Goal: Find specific page/section: Find specific page/section

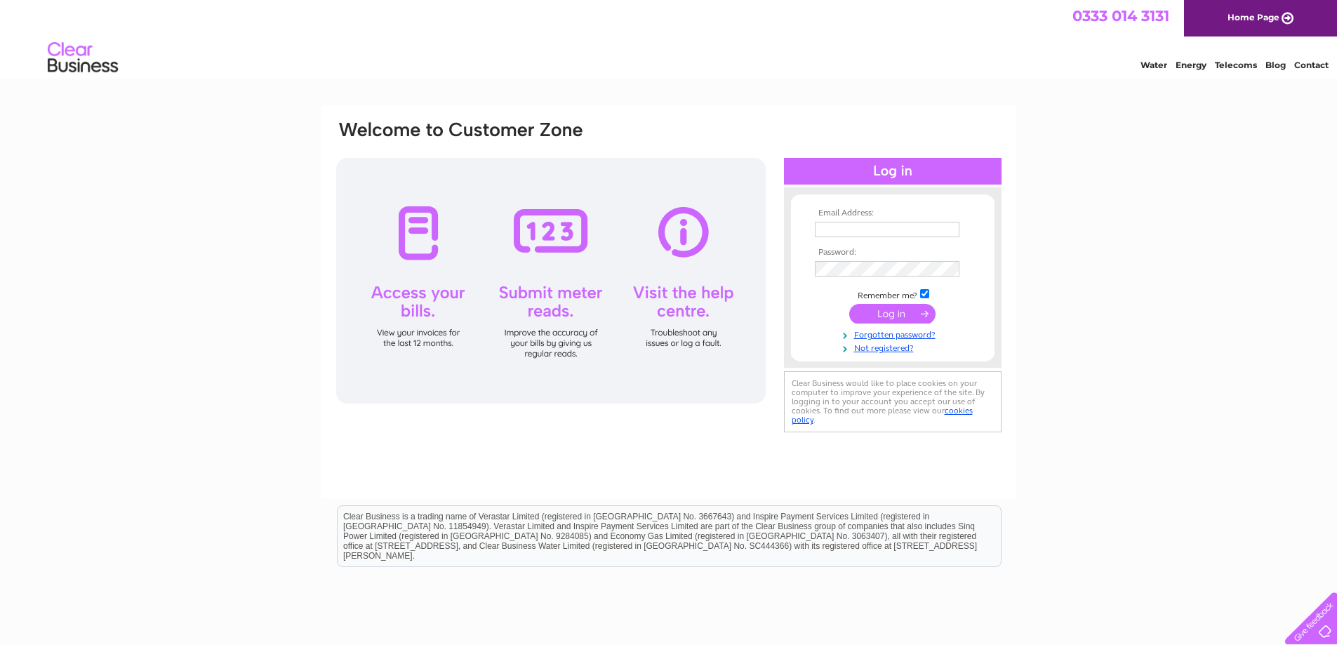
type input "anne-marie.james@smarter-accounting.co.uk"
click at [893, 313] on input "submit" at bounding box center [892, 314] width 86 height 20
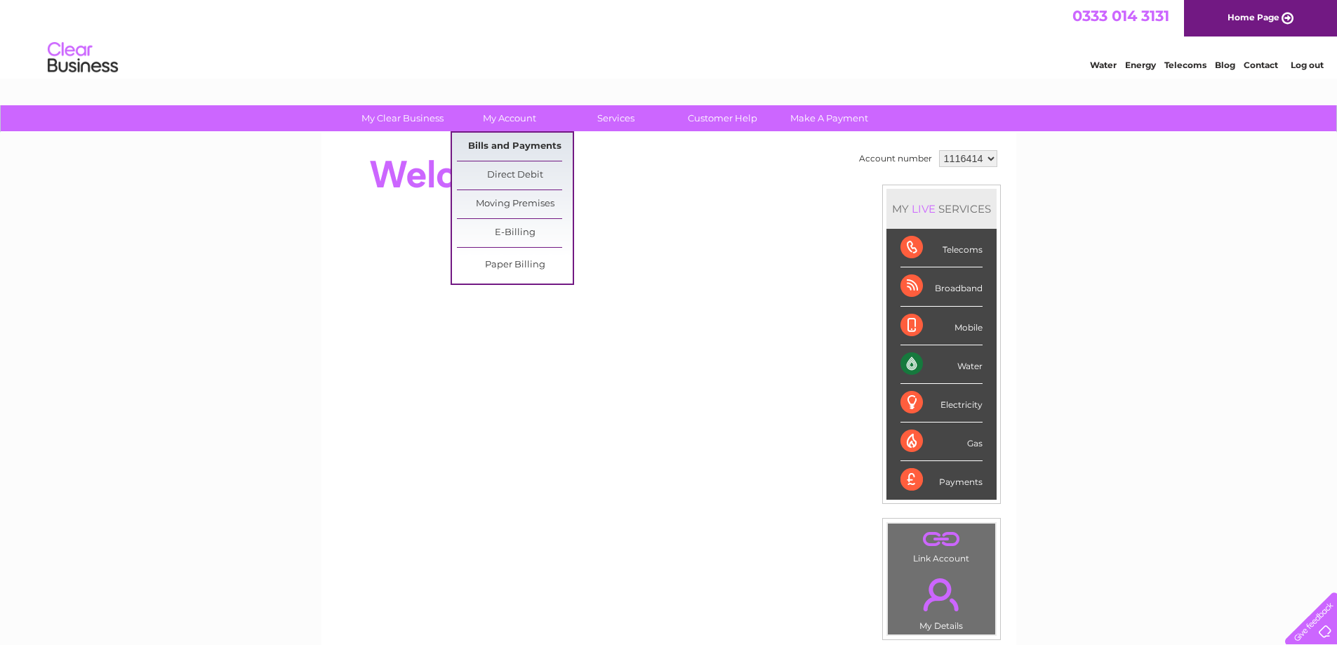
click at [503, 149] on link "Bills and Payments" at bounding box center [515, 147] width 116 height 28
click at [489, 147] on link "Bills and Payments" at bounding box center [515, 147] width 116 height 28
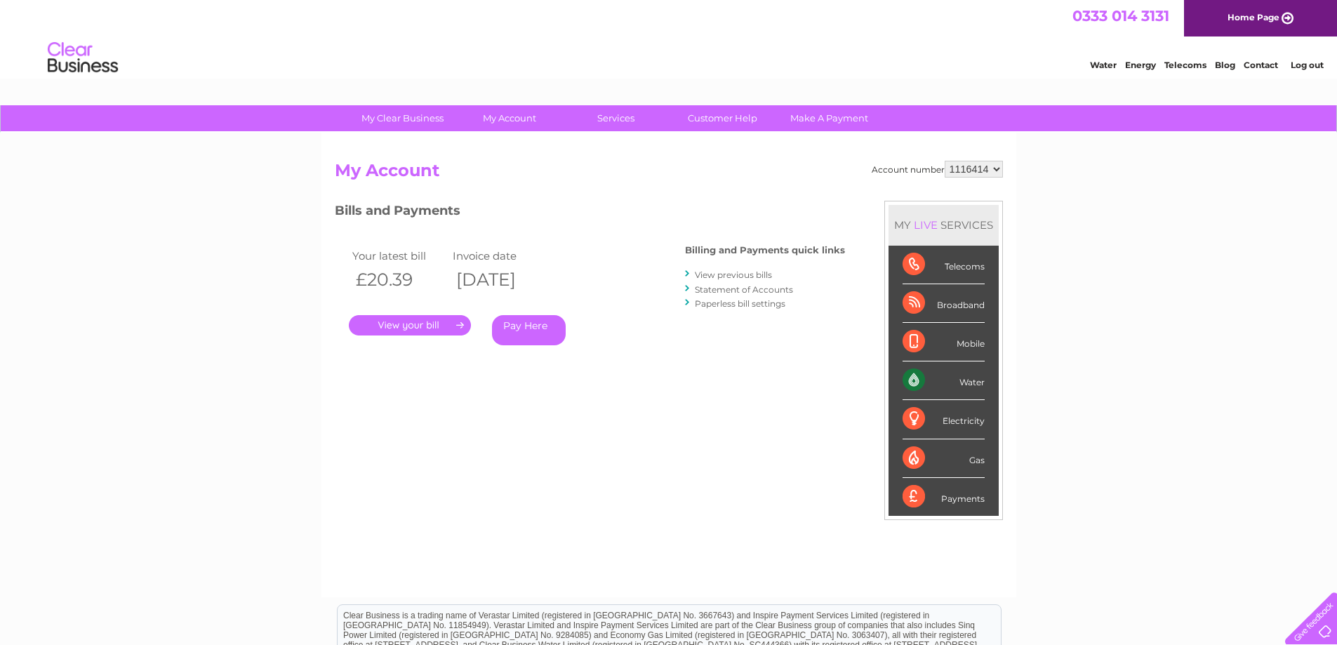
click at [384, 330] on link "." at bounding box center [410, 325] width 122 height 20
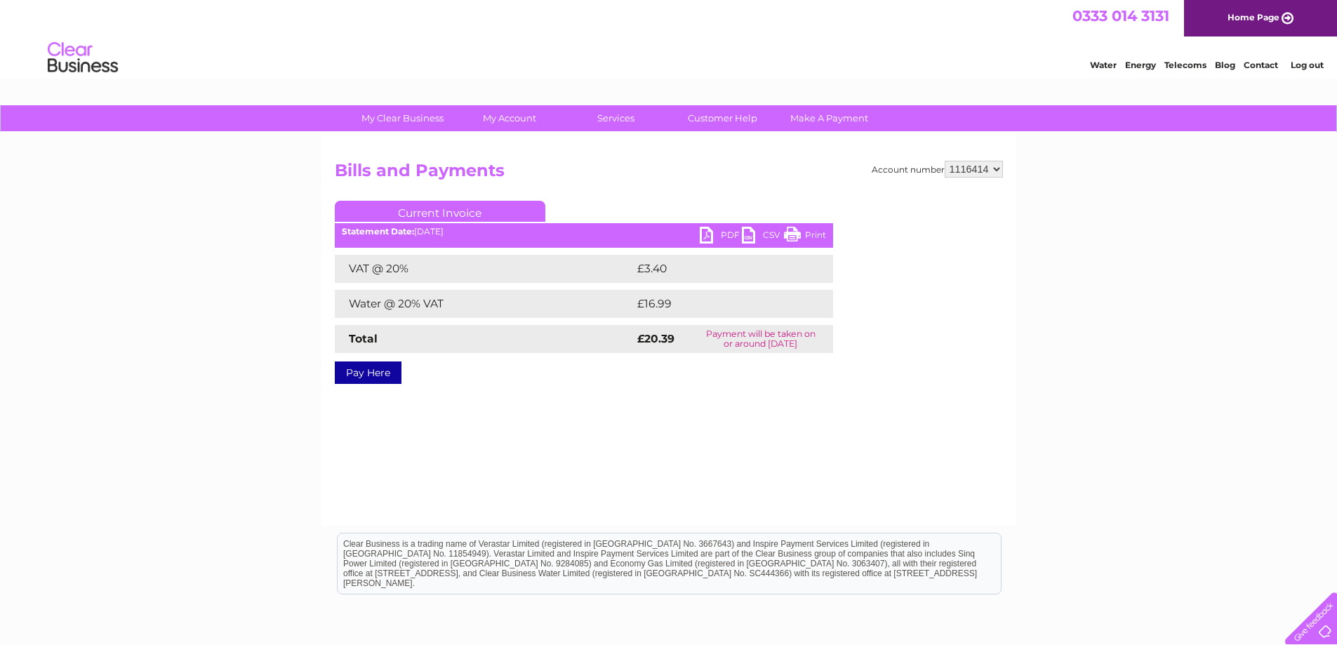
click at [713, 237] on link "PDF" at bounding box center [721, 237] width 42 height 20
